Goal: Task Accomplishment & Management: Complete application form

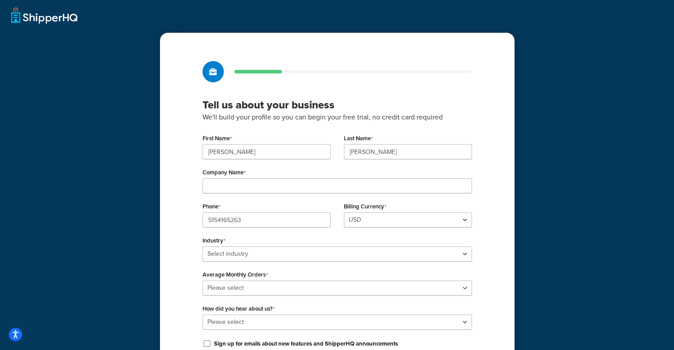
click at [278, 167] on div "Company Name" at bounding box center [336, 179] width 269 height 27
click at [297, 175] on div "Company Name" at bounding box center [336, 179] width 269 height 27
click at [295, 179] on div "Company Name" at bounding box center [336, 179] width 269 height 27
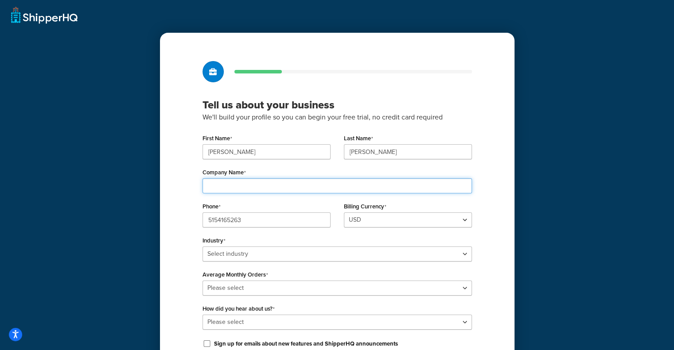
click at [291, 185] on input "Company Name" at bounding box center [336, 186] width 269 height 15
type input "Flowstack LLC"
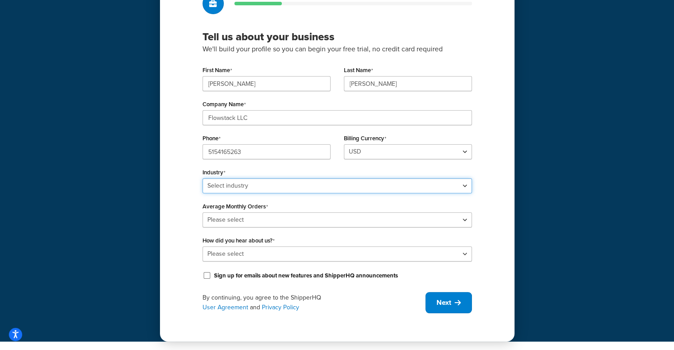
click at [290, 191] on select "Select industry Automotive Adult Agriculture Alcohol, Tobacco & CBD Arts & Craf…" at bounding box center [336, 186] width 269 height 15
select select "24"
click at [202, 179] on select "Select industry Automotive Adult Agriculture Alcohol, Tobacco & CBD Arts & Craf…" at bounding box center [336, 186] width 269 height 15
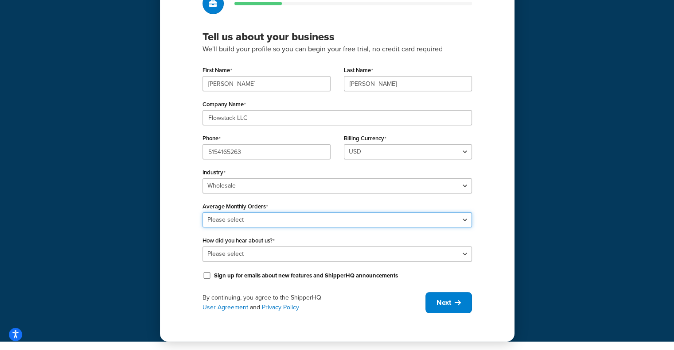
click at [299, 218] on select "Please select 0-500 501-1,000 1,001-10,000 10,001-20,000 Over 20,000" at bounding box center [336, 220] width 269 height 15
select select "1"
click at [202, 213] on select "Please select 0-500 501-1,000 1,001-10,000 10,001-20,000 Over 20,000" at bounding box center [336, 220] width 269 height 15
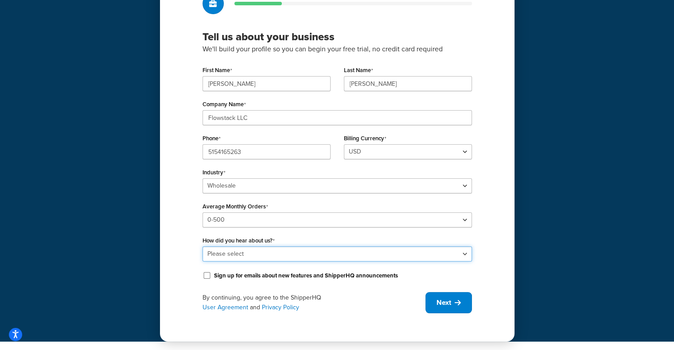
click at [302, 252] on select "Please select Online Search App Store or Marketplace Listing Referred by Agency…" at bounding box center [336, 254] width 269 height 15
select select "10"
click at [202, 247] on select "Please select Online Search App Store or Marketplace Listing Referred by Agency…" at bounding box center [336, 254] width 269 height 15
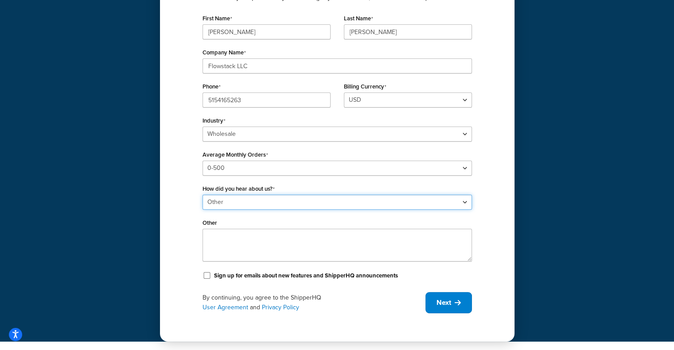
scroll to position [120, 0]
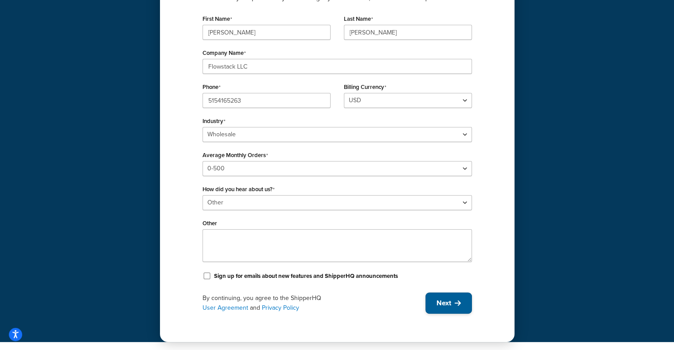
click at [460, 300] on icon at bounding box center [458, 303] width 6 height 7
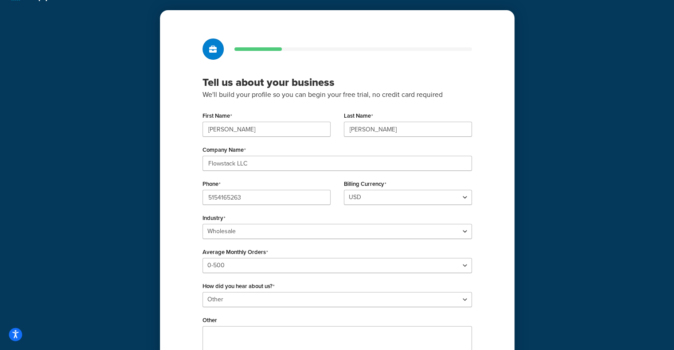
scroll to position [120, 0]
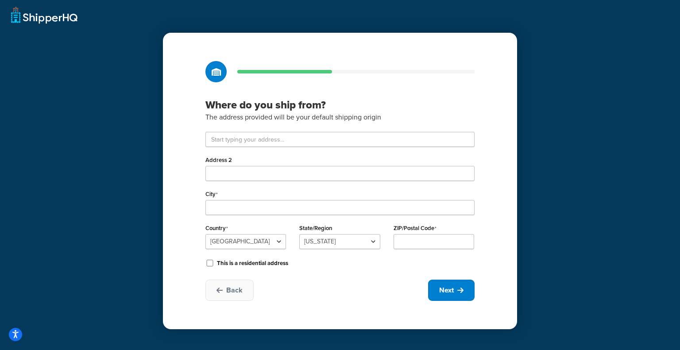
click at [315, 129] on div "Where do you ship from? The address provided will be your default shipping orig…" at bounding box center [340, 181] width 354 height 297
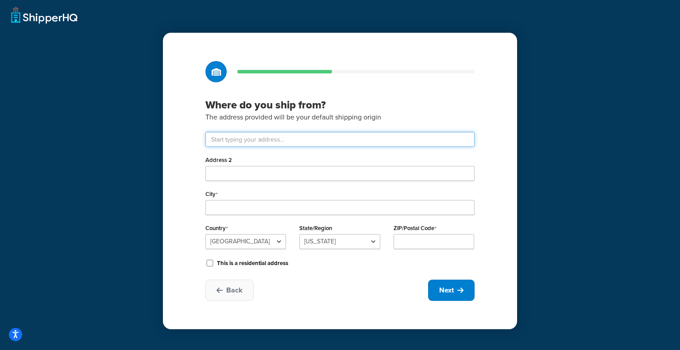
click at [316, 136] on input "text" at bounding box center [340, 139] width 269 height 15
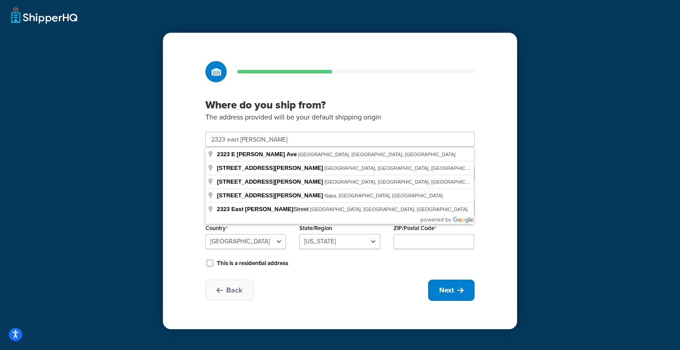
type input "2323 E Porter Ave"
type input "Des Moines"
select select "15"
type input "50320"
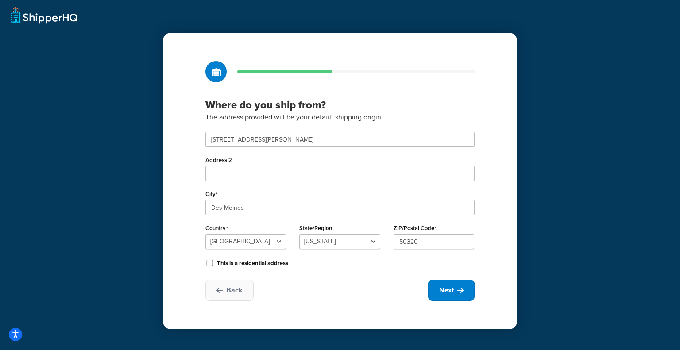
click at [469, 309] on div "Where do you ship from? The address provided will be your default shipping orig…" at bounding box center [340, 181] width 354 height 297
click at [451, 293] on span "Next" at bounding box center [446, 291] width 15 height 10
select select "1"
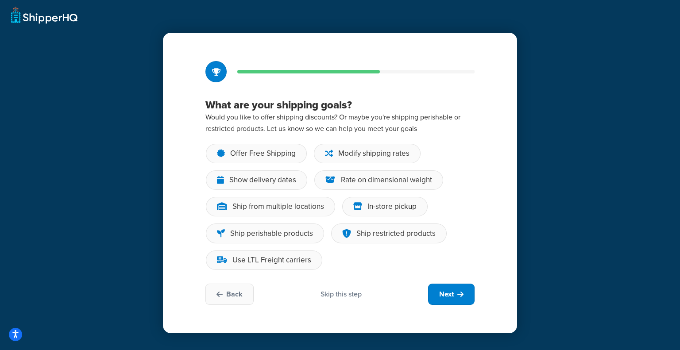
click at [361, 296] on div "Skip this step" at bounding box center [341, 295] width 41 height 10
click at [338, 291] on div "Skip this step" at bounding box center [341, 295] width 41 height 10
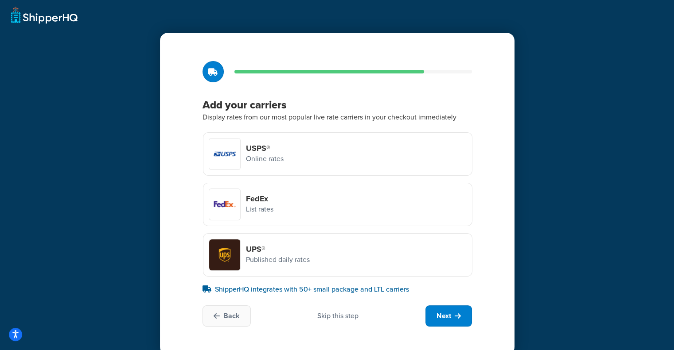
click at [278, 204] on div "FedEx List rates" at bounding box center [337, 204] width 269 height 43
click at [0, 0] on input "FedEx List rates" at bounding box center [0, 0] width 0 height 0
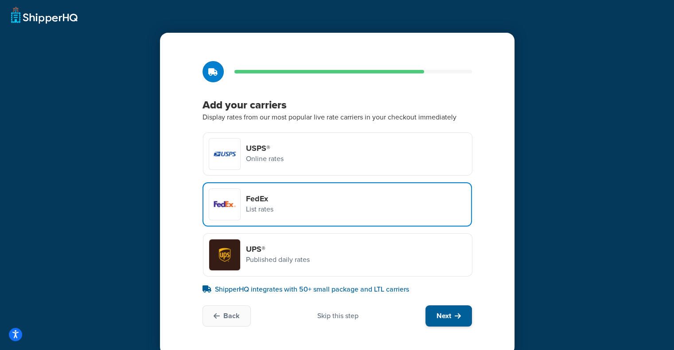
click at [437, 311] on span "Next" at bounding box center [443, 316] width 15 height 10
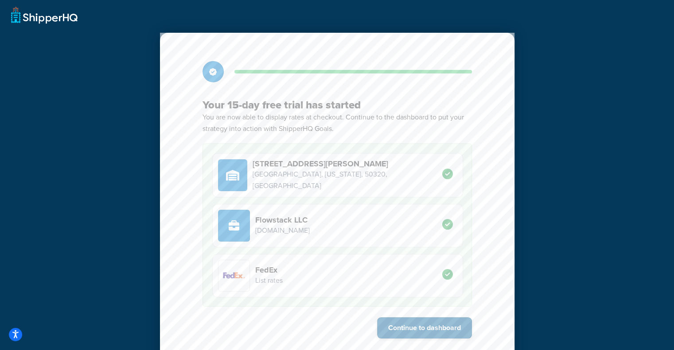
click at [443, 329] on button "Continue to dashboard" at bounding box center [424, 328] width 95 height 21
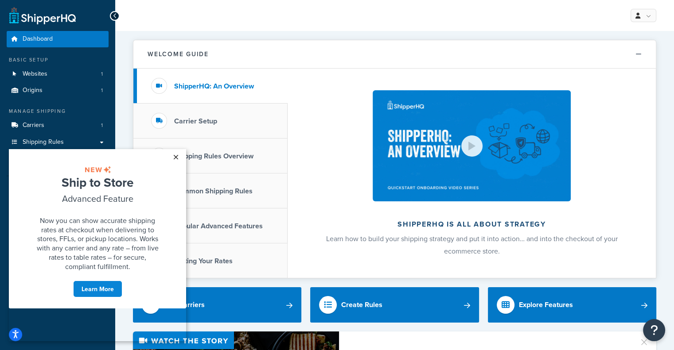
click at [173, 157] on link "×" at bounding box center [176, 157] width 16 height 16
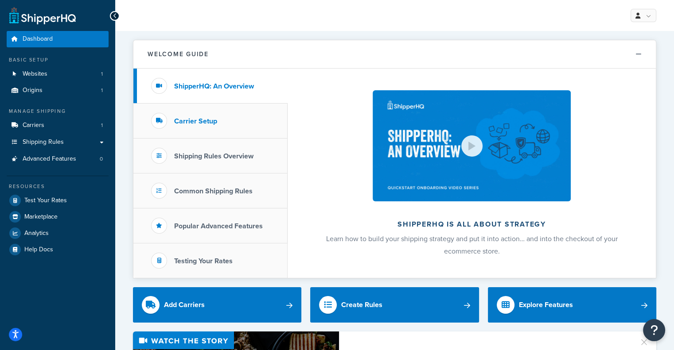
click at [195, 122] on h3 "Carrier Setup" at bounding box center [195, 121] width 43 height 8
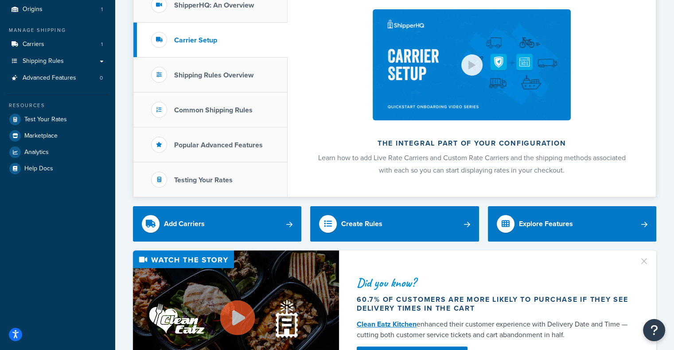
scroll to position [80, 0]
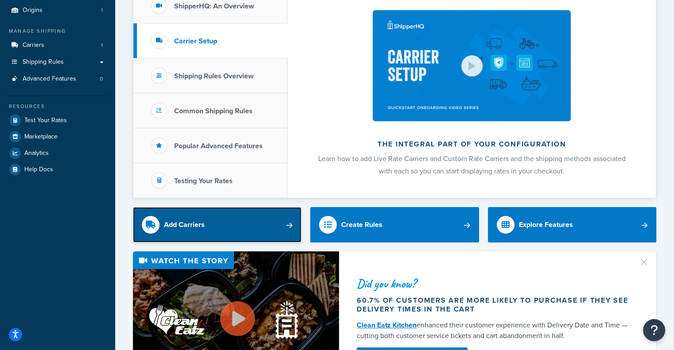
click at [280, 224] on link "Add Carriers" at bounding box center [217, 224] width 168 height 35
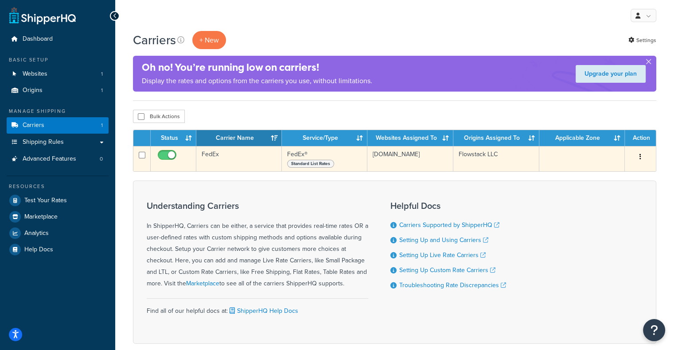
click at [312, 162] on span "Standard List Rates" at bounding box center [310, 164] width 47 height 8
click at [395, 148] on td "[DOMAIN_NAME]" at bounding box center [410, 158] width 86 height 25
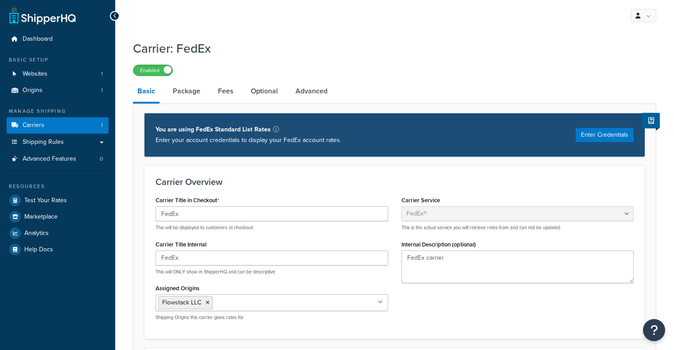
select select "fedEx"
select select "REGULAR_PICKUP"
select select "YOUR_PACKAGING"
click at [61, 40] on link "Dashboard" at bounding box center [58, 39] width 102 height 16
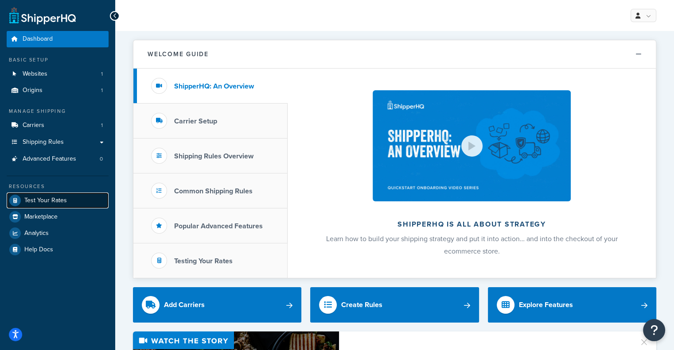
click at [67, 197] on link "Test Your Rates" at bounding box center [58, 201] width 102 height 16
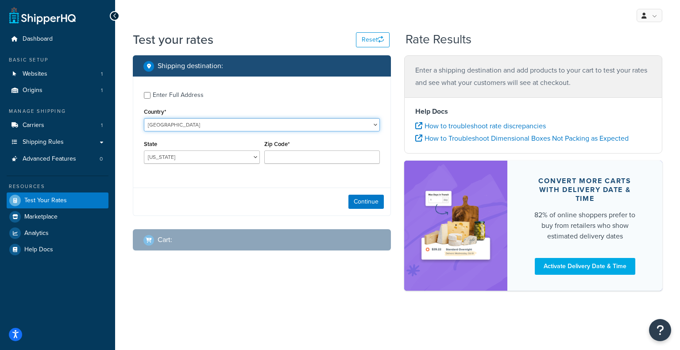
click at [194, 121] on select "United States United Kingdom Afghanistan Åland Islands Albania Algeria American…" at bounding box center [262, 124] width 236 height 13
select select "GB"
click at [144, 119] on select "United States United Kingdom Afghanistan Åland Islands Albania Algeria American…" at bounding box center [262, 124] width 236 height 13
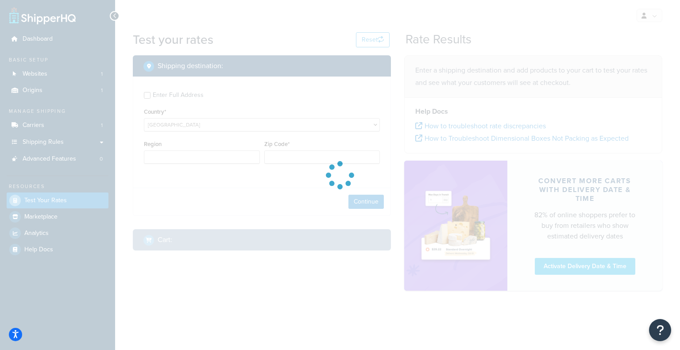
click at [197, 127] on div at bounding box center [340, 175] width 680 height 350
type input "AL"
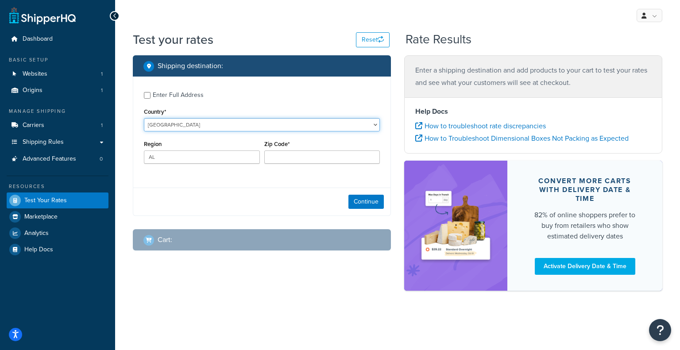
click at [196, 125] on select "United States United Kingdom Afghanistan Åland Islands Albania Algeria American…" at bounding box center [262, 124] width 236 height 13
click at [144, 119] on select "United States United Kingdom Afghanistan Åland Islands Albania Algeria American…" at bounding box center [262, 124] width 236 height 13
select select "LK"
type input "VI"
select select "SD"
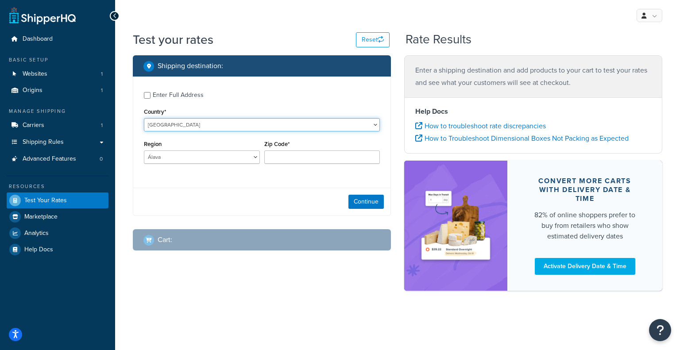
select select "SD"
type input "VI"
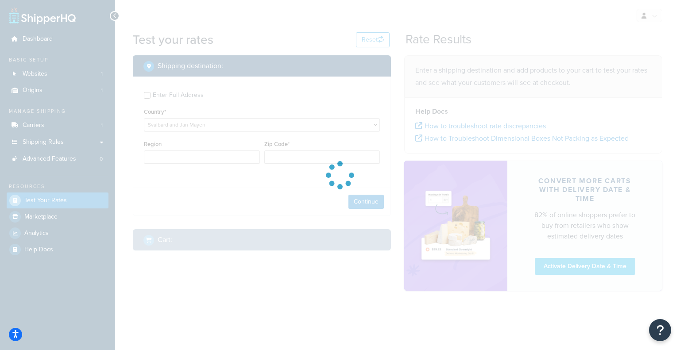
click at [196, 126] on div at bounding box center [340, 175] width 680 height 350
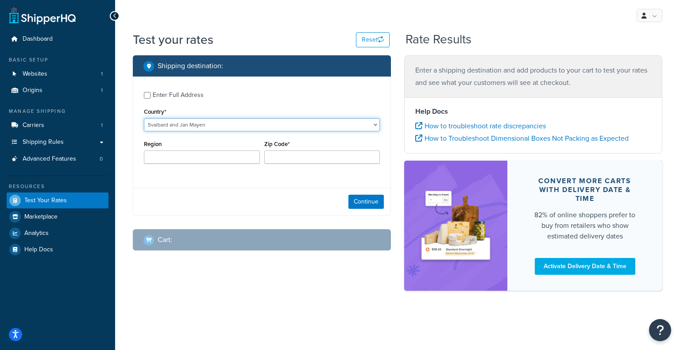
click at [196, 128] on select "United States United Kingdom Afghanistan Åland Islands Albania Algeria American…" at bounding box center [262, 124] width 236 height 13
select select "ES"
click at [144, 119] on select "United States United Kingdom Afghanistan Åland Islands Albania Algeria American…" at bounding box center [262, 124] width 236 height 13
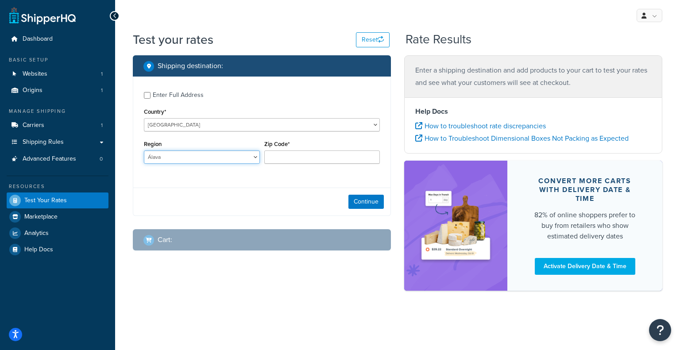
click at [221, 157] on select "Álava Albacete Alicante Almería Asturias Ávila Badajoz Baleares Barcelona Burgo…" at bounding box center [202, 157] width 116 height 13
click at [144, 151] on select "Álava Albacete Alicante Almería Asturias Ávila Badajoz Baleares Barcelona Burgo…" at bounding box center [202, 157] width 116 height 13
click at [225, 161] on select "Álava Albacete Alicante Almería Asturias Ávila Badajoz Baleares Barcelona Burgo…" at bounding box center [202, 157] width 116 height 13
click at [225, 156] on select "Álava Albacete Alicante Almería Asturias Ávila Badajoz Baleares Barcelona Burgo…" at bounding box center [202, 157] width 116 height 13
select select "MA"
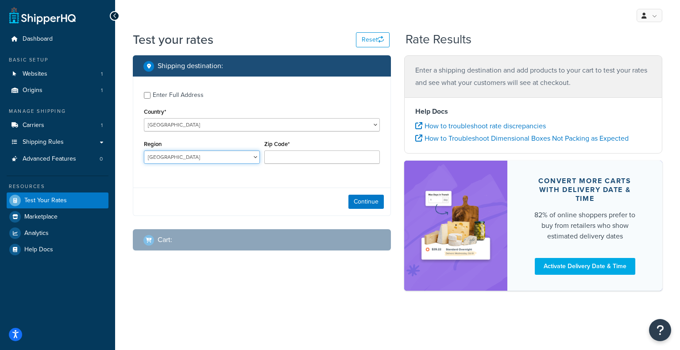
click at [144, 151] on select "Álava Albacete Alicante Almería Asturias Ávila Badajoz Baleares Barcelona Burgo…" at bounding box center [202, 157] width 116 height 13
click at [312, 156] on input "Zip Code*" at bounding box center [322, 157] width 116 height 13
paste input "29660"
type input "29660"
click at [361, 203] on button "Continue" at bounding box center [366, 202] width 35 height 14
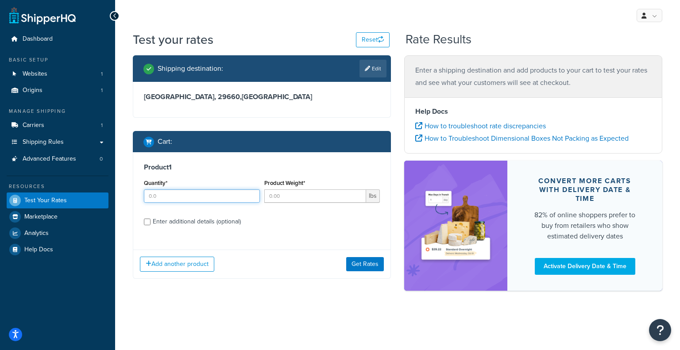
click at [218, 198] on input "Quantity*" at bounding box center [202, 196] width 116 height 13
type input "1"
click at [282, 195] on input "Product Weight*" at bounding box center [315, 196] width 102 height 13
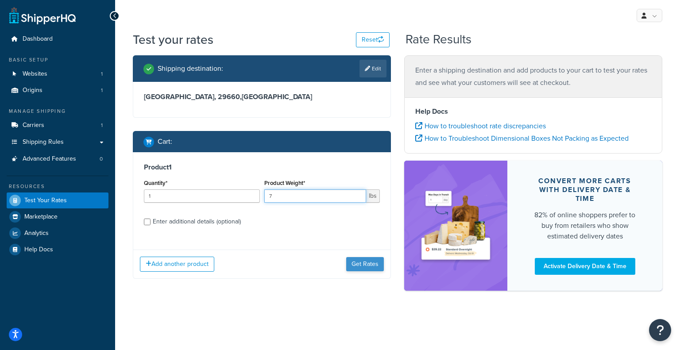
type input "7"
click at [374, 257] on button "Get Rates" at bounding box center [365, 264] width 38 height 14
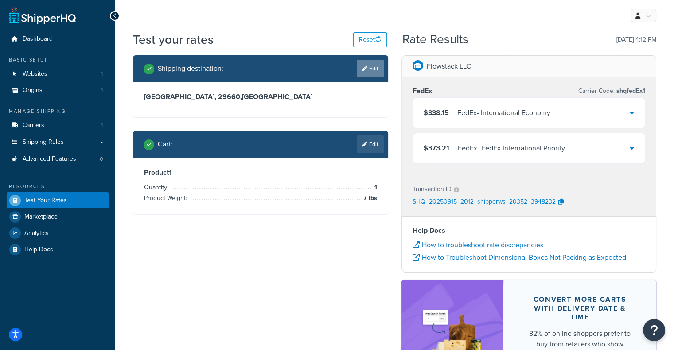
click at [377, 72] on link "Edit" at bounding box center [370, 69] width 27 height 18
select select "ES"
select select "MA"
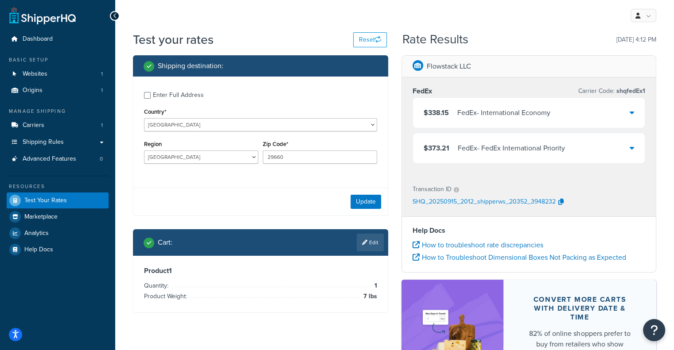
click at [175, 91] on div "Enter Full Address" at bounding box center [178, 95] width 51 height 12
click at [151, 92] on input "Enter Full Address" at bounding box center [147, 95] width 7 height 7
checkbox input "true"
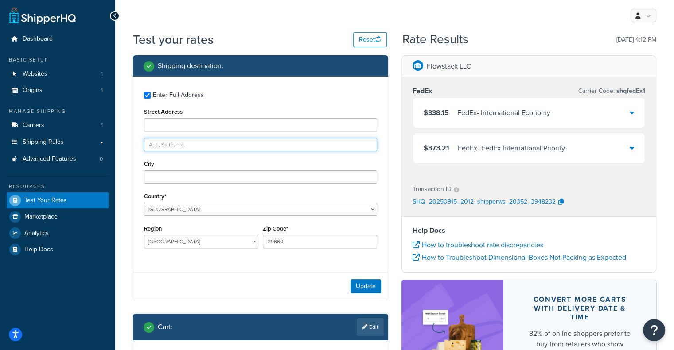
click at [188, 144] on input "text" at bounding box center [260, 144] width 233 height 13
click at [195, 134] on div "Enter Full Address Street Address City Country* United States United Kingdom Af…" at bounding box center [260, 171] width 254 height 189
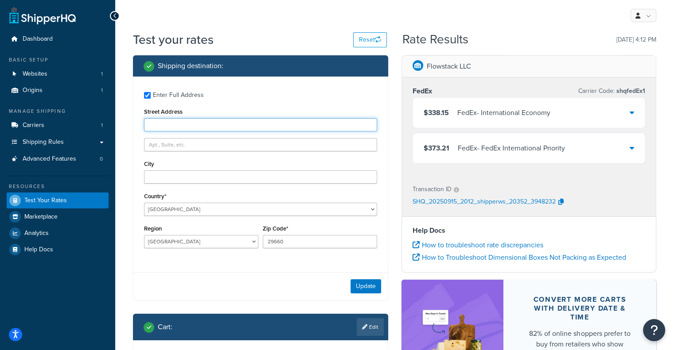
click at [201, 124] on input "Street Address" at bounding box center [260, 124] width 233 height 13
paste input "Calle Joan Miró, 42"
click at [188, 126] on input "Calle Joan Miró, 42" at bounding box center [260, 124] width 233 height 13
type input "Calle Joan Miró,"
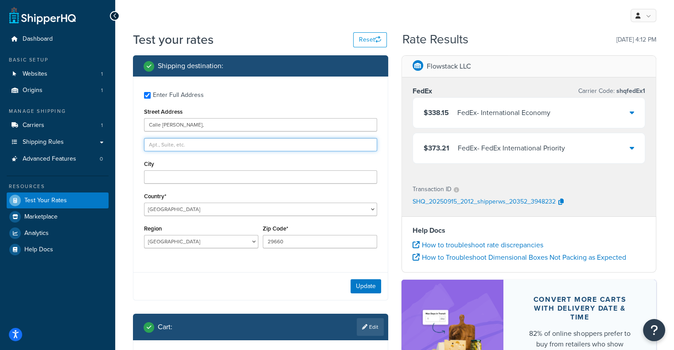
click at [182, 145] on input "text" at bounding box center [260, 144] width 233 height 13
paste input "42"
type input "42"
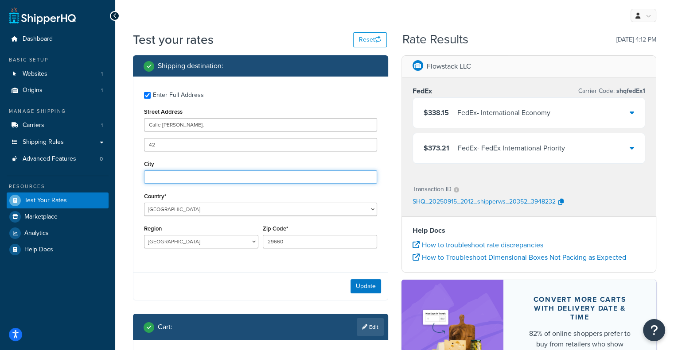
click at [178, 180] on input "City" at bounding box center [260, 177] width 233 height 13
paste input "Marbella"
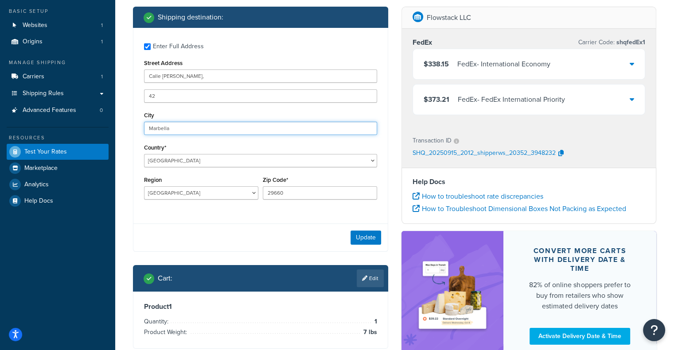
scroll to position [49, 0]
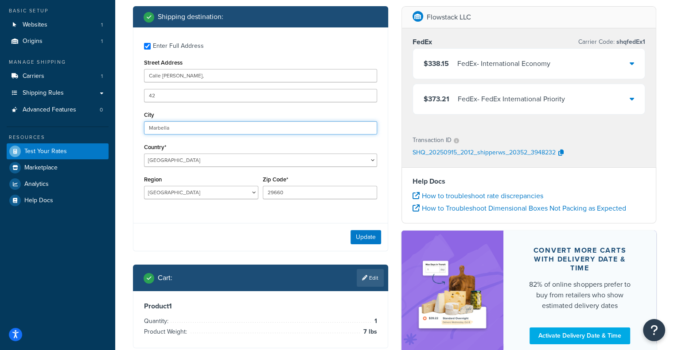
type input "Marbella"
click at [342, 235] on div "Update" at bounding box center [260, 237] width 254 height 28
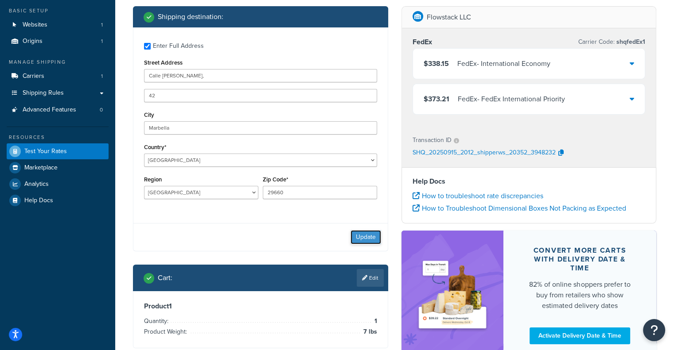
click at [355, 235] on button "Update" at bounding box center [365, 237] width 31 height 14
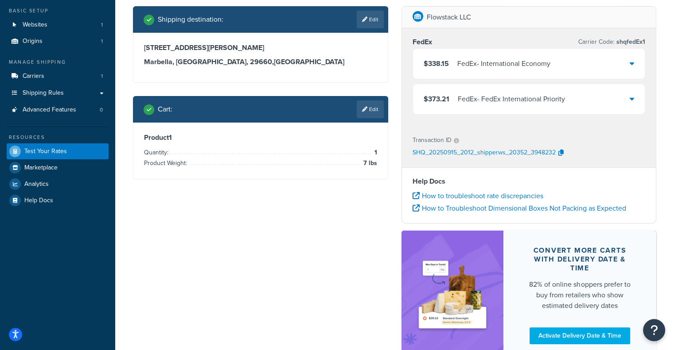
scroll to position [0, 0]
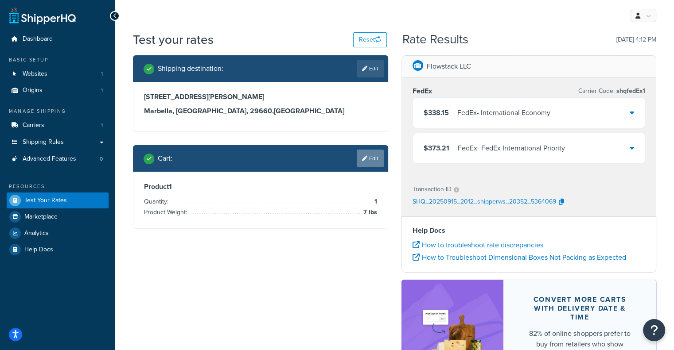
click at [374, 167] on link "Edit" at bounding box center [370, 159] width 27 height 18
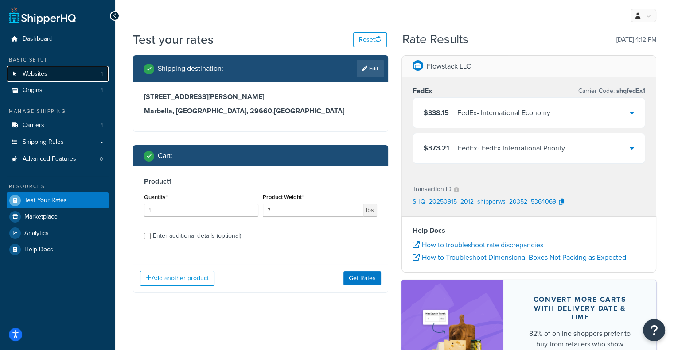
click at [52, 79] on link "Websites 1" at bounding box center [58, 74] width 102 height 16
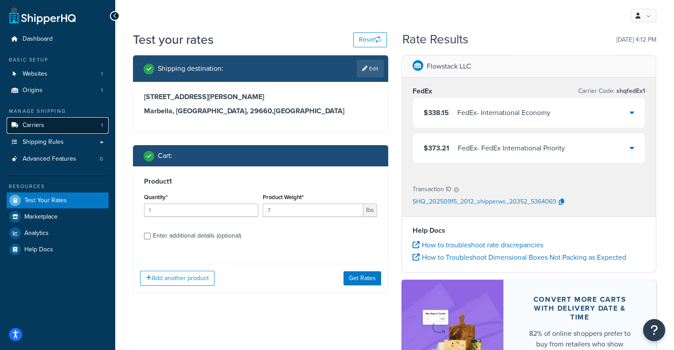
click at [48, 131] on link "Carriers 1" at bounding box center [58, 125] width 102 height 16
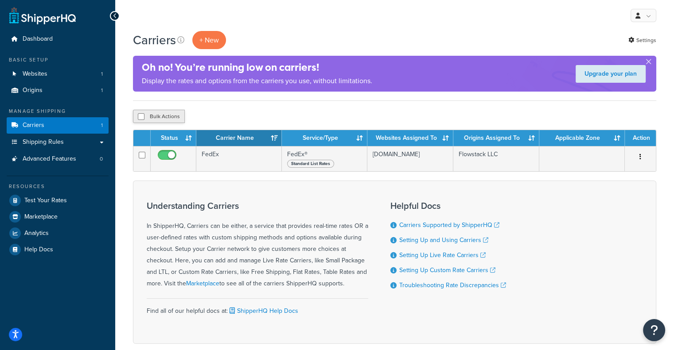
click at [172, 115] on button "Bulk Actions" at bounding box center [159, 116] width 52 height 13
checkbox input "true"
click at [171, 116] on button "Bulk Actions" at bounding box center [159, 116] width 52 height 13
checkbox input "false"
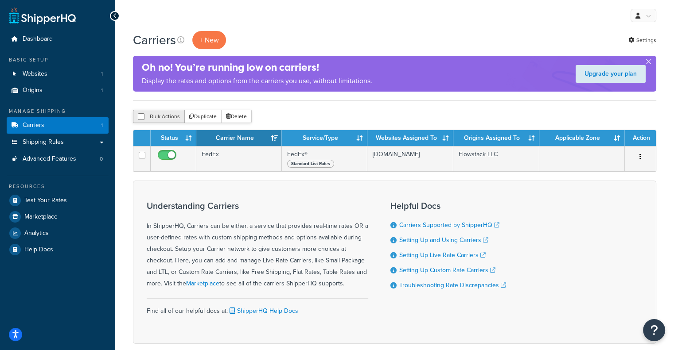
checkbox input "false"
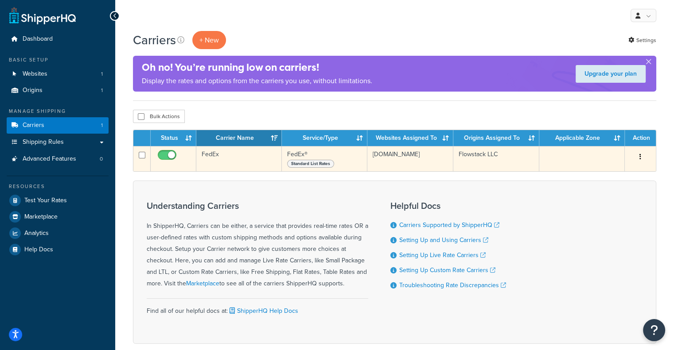
click at [318, 159] on div "Standard List Rates" at bounding box center [324, 163] width 74 height 9
click at [319, 166] on span "Standard List Rates" at bounding box center [310, 164] width 47 height 8
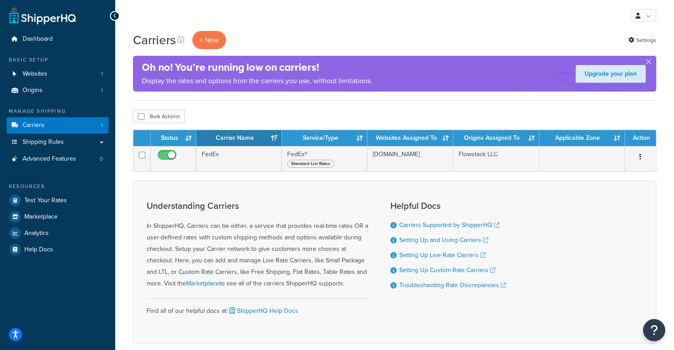
click at [213, 30] on div "My Profile Billing Global Settings Contact Us Logout" at bounding box center [394, 15] width 559 height 31
click at [209, 39] on button "+ New" at bounding box center [209, 40] width 34 height 18
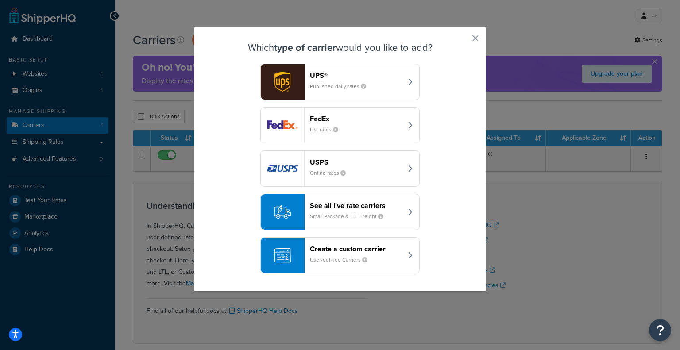
click at [351, 213] on small "Small Package & LTL Freight" at bounding box center [350, 217] width 81 height 8
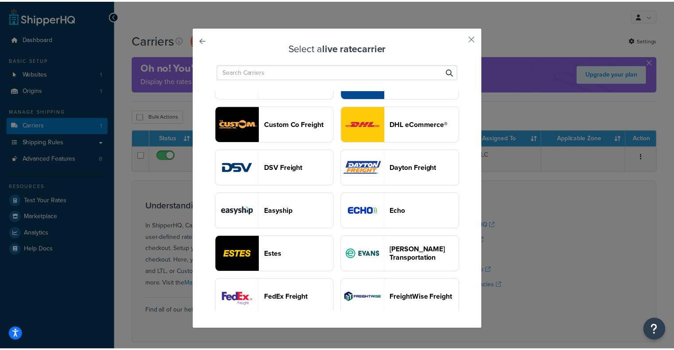
scroll to position [373, 0]
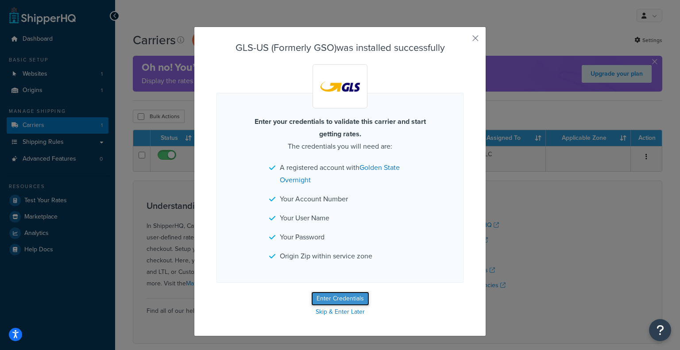
click at [349, 295] on button "Enter Credentials" at bounding box center [340, 299] width 58 height 14
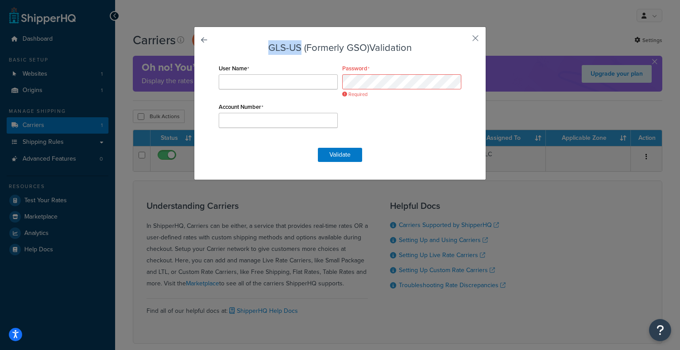
drag, startPoint x: 296, startPoint y: 48, endPoint x: 264, endPoint y: 46, distance: 32.4
click at [264, 46] on h3 "GLS-US (Formerly GSO) Validation" at bounding box center [340, 48] width 247 height 11
copy h3 "GLS-US"
click at [205, 40] on div "GLS-US (Formerly GSO) Validation User Name Password Required Account Number Val…" at bounding box center [340, 104] width 292 height 154
click at [217, 43] on link at bounding box center [217, 43] width 0 height 0
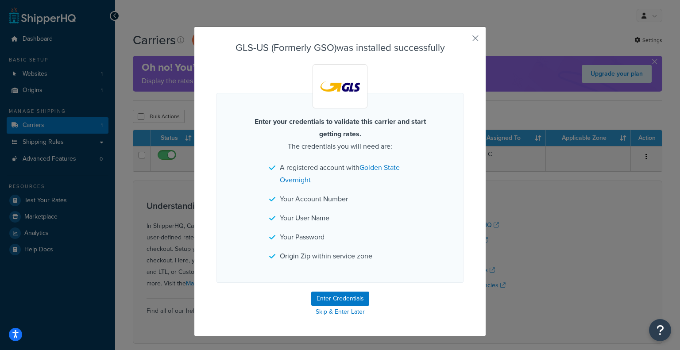
click at [467, 35] on div "GLS-US (Formerly GSO) was installed successfully Enter your credentials to vali…" at bounding box center [340, 182] width 292 height 310
click at [464, 40] on button "button" at bounding box center [463, 41] width 2 height 2
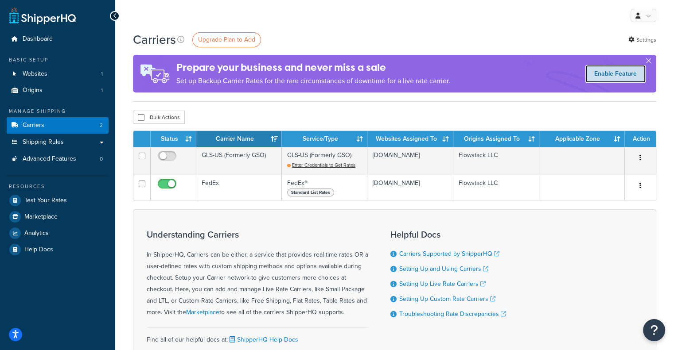
click at [631, 70] on link "Enable Feature" at bounding box center [615, 74] width 60 height 18
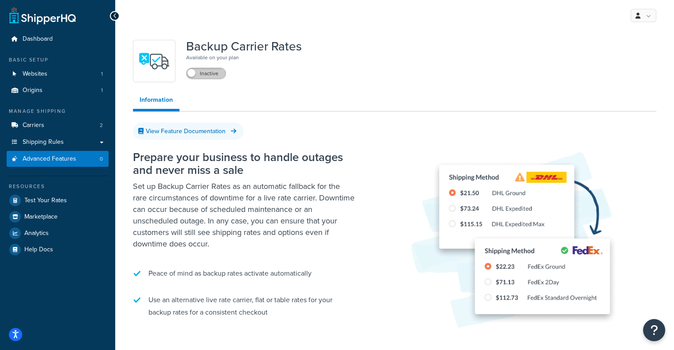
click at [197, 72] on label "Inactive" at bounding box center [206, 73] width 39 height 11
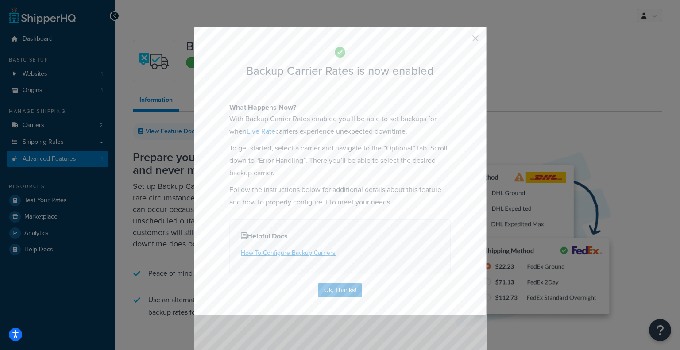
click at [464, 40] on button "button" at bounding box center [463, 41] width 2 height 2
